Goal: Information Seeking & Learning: Learn about a topic

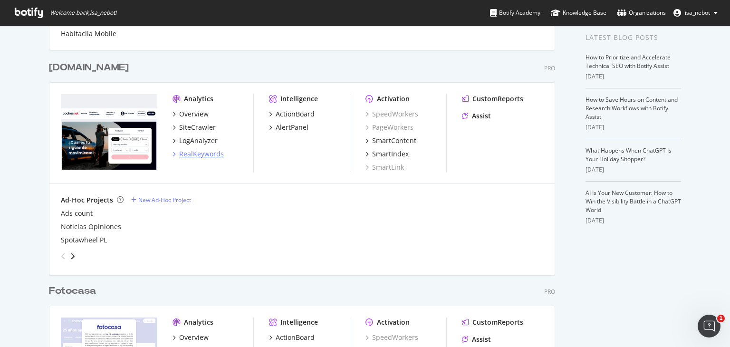
click at [200, 154] on div "RealKeywords" at bounding box center [201, 154] width 45 height 10
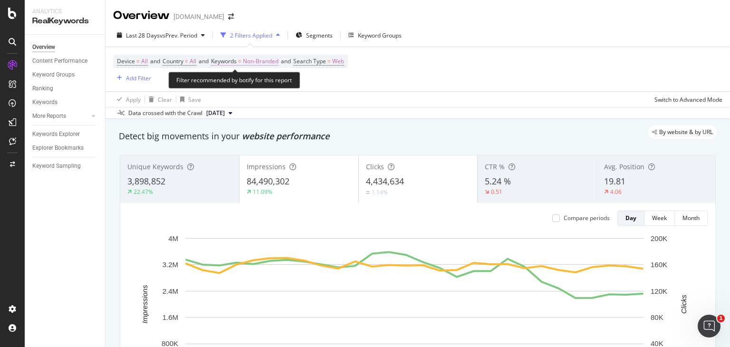
click at [270, 60] on span "Non-Branded" at bounding box center [261, 61] width 36 height 13
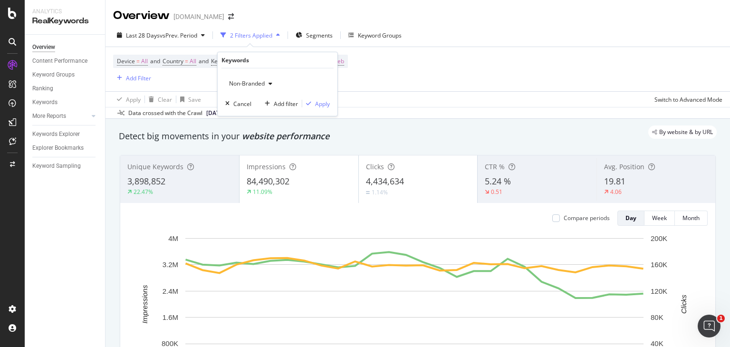
click at [270, 88] on div "Non-Branded" at bounding box center [250, 84] width 51 height 14
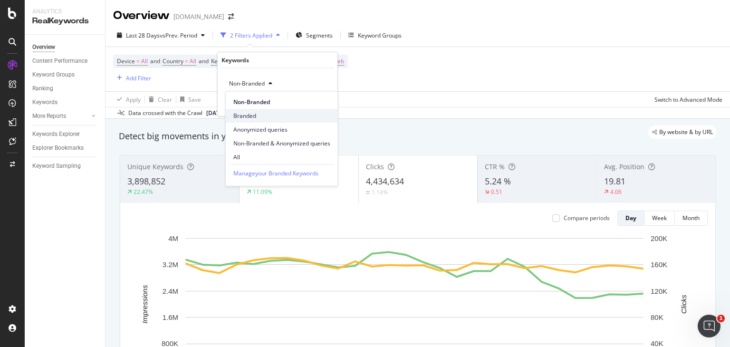
click at [253, 116] on span "Branded" at bounding box center [281, 116] width 97 height 9
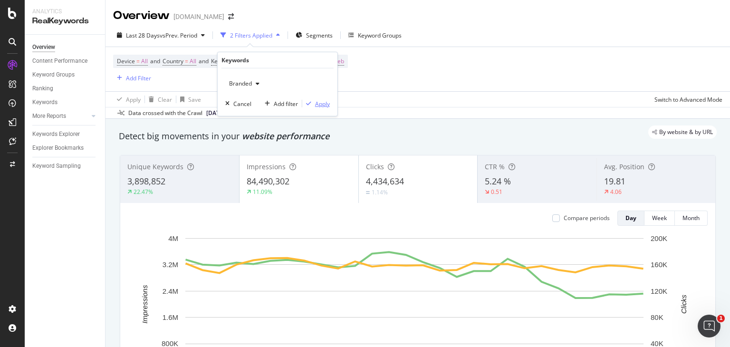
click at [325, 103] on div "Apply" at bounding box center [322, 103] width 15 height 8
